Goal: Task Accomplishment & Management: Use online tool/utility

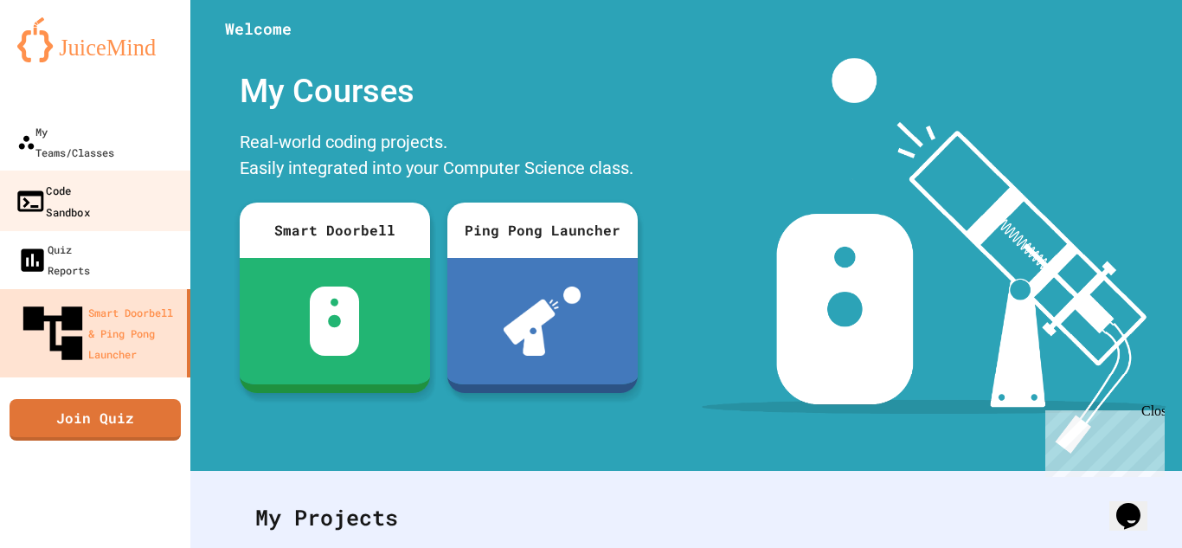
click at [125, 171] on link "Code Sandbox" at bounding box center [95, 200] width 196 height 61
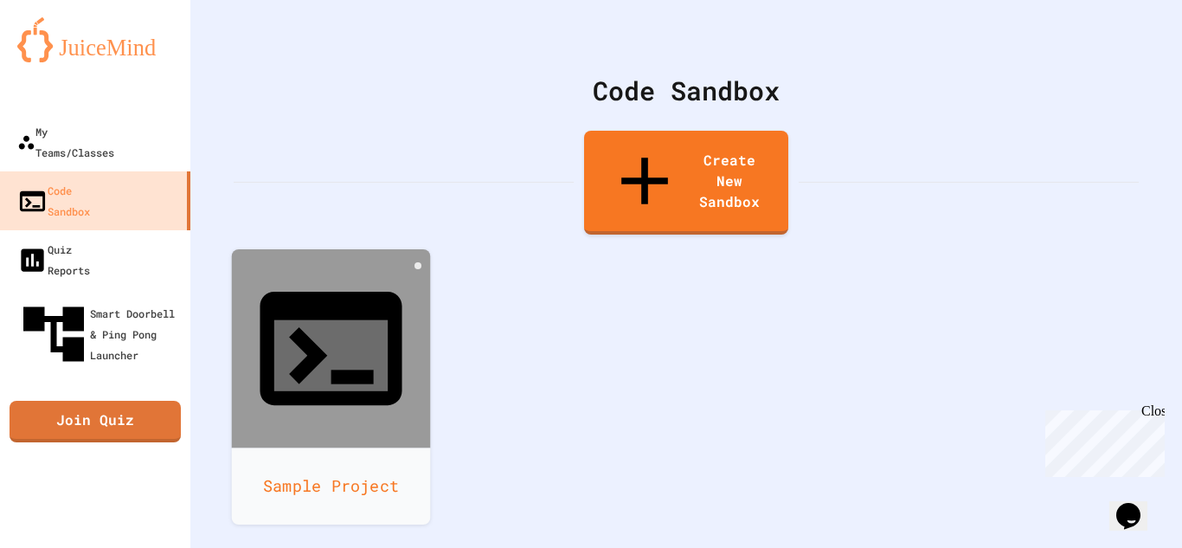
click at [331, 447] on div "Sample Project" at bounding box center [331, 485] width 199 height 77
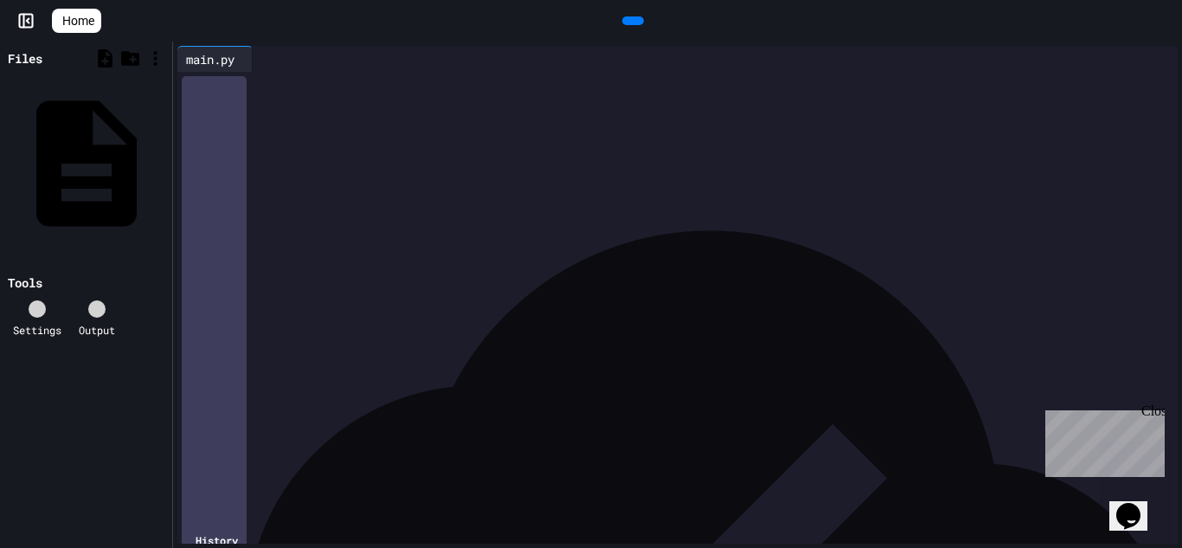
drag, startPoint x: 208, startPoint y: 83, endPoint x: 349, endPoint y: 182, distance: 172.1
click at [349, 182] on div "*** * * ***** **** * ** ** ***** ***** *** * *** * *" at bounding box center [690, 144] width 974 height 144
